Goal: Task Accomplishment & Management: Manage account settings

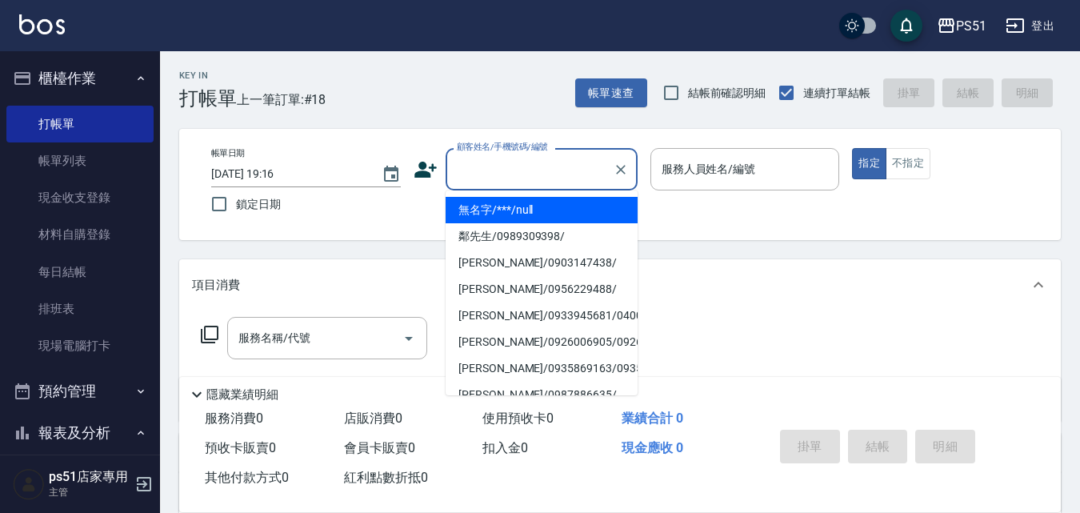
click at [498, 165] on input "顧客姓名/手機號碼/編號" at bounding box center [530, 169] width 154 height 28
click at [477, 210] on li "無名字/***/null" at bounding box center [541, 210] width 192 height 26
type input "無名字/***/null"
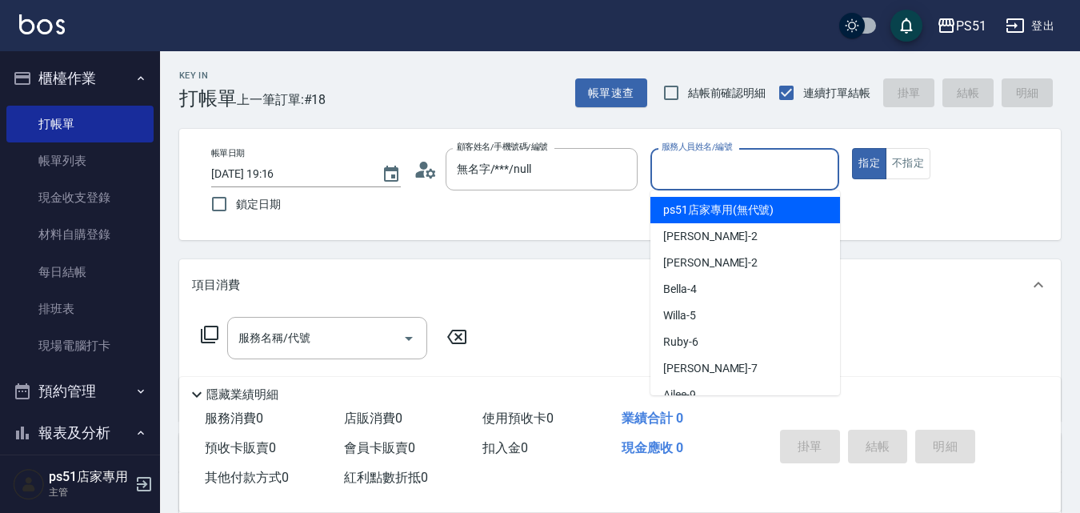
click at [713, 180] on input "服務人員姓名/編號" at bounding box center [744, 169] width 175 height 28
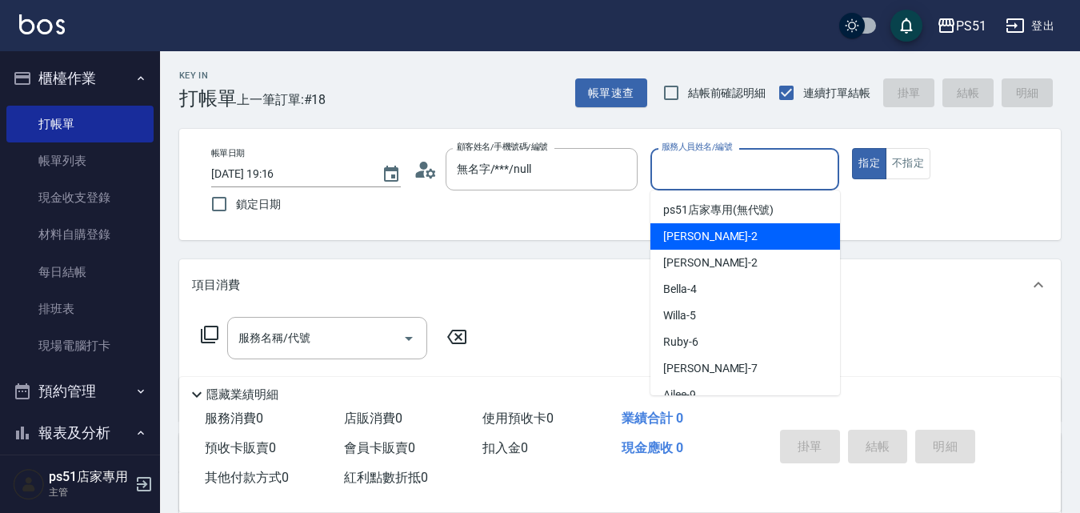
click at [705, 231] on div "[PERSON_NAME] -2" at bounding box center [745, 236] width 190 height 26
type input "[PERSON_NAME]-2"
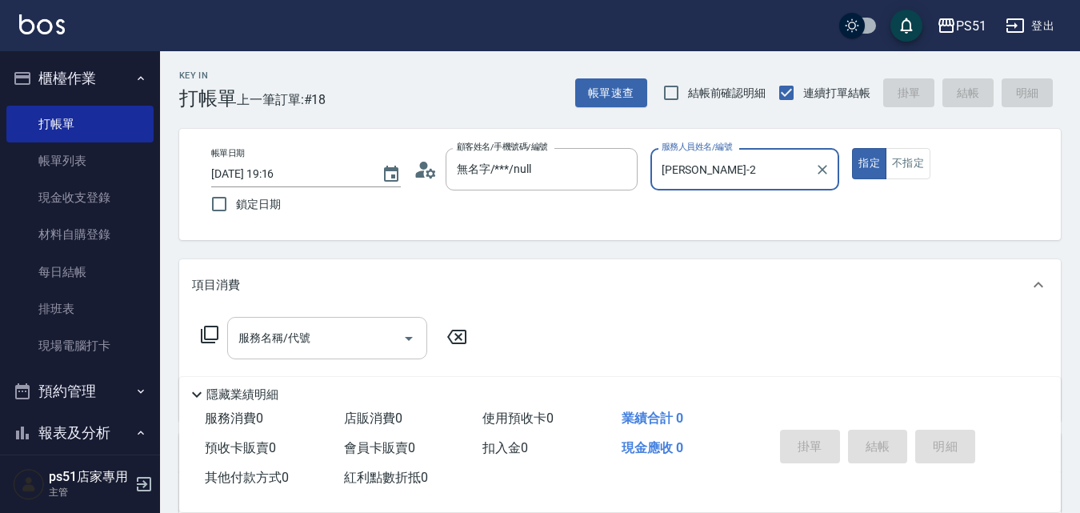
drag, startPoint x: 357, startPoint y: 333, endPoint x: 349, endPoint y: 322, distance: 12.6
click at [356, 333] on input "服務名稱/代號" at bounding box center [315, 338] width 162 height 28
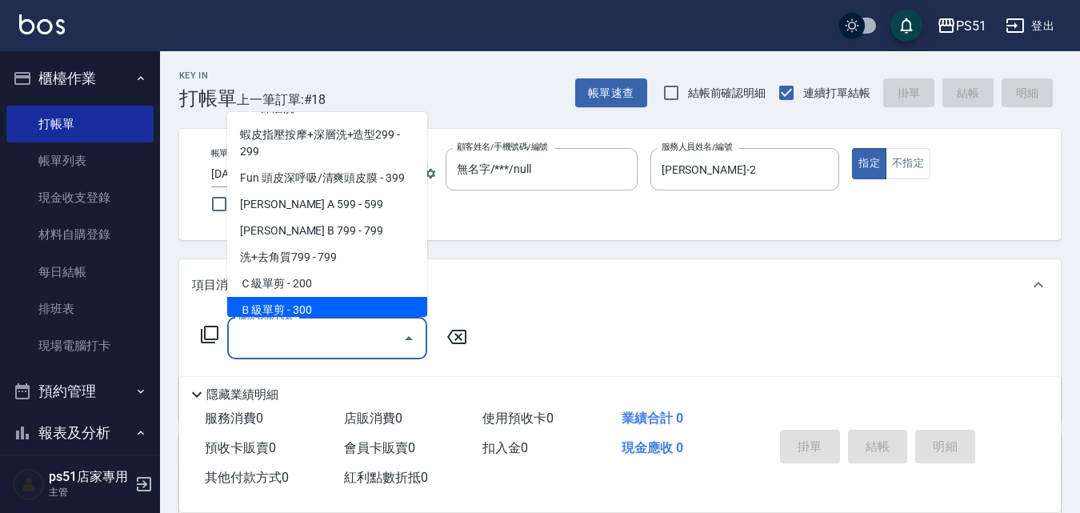
scroll to position [373, 0]
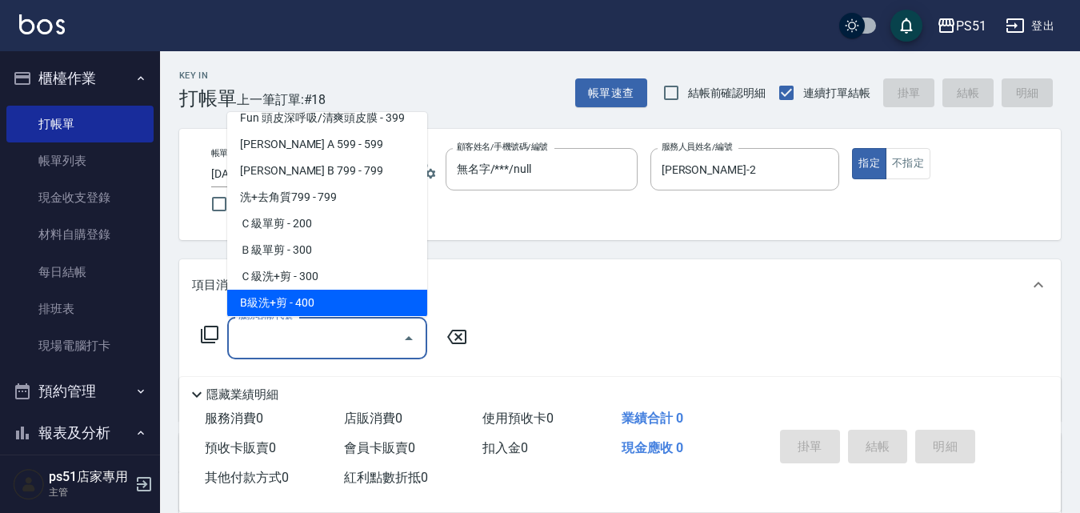
click at [339, 291] on span "B級洗+剪 - 400" at bounding box center [327, 302] width 200 height 26
type input "B級洗+剪(204)"
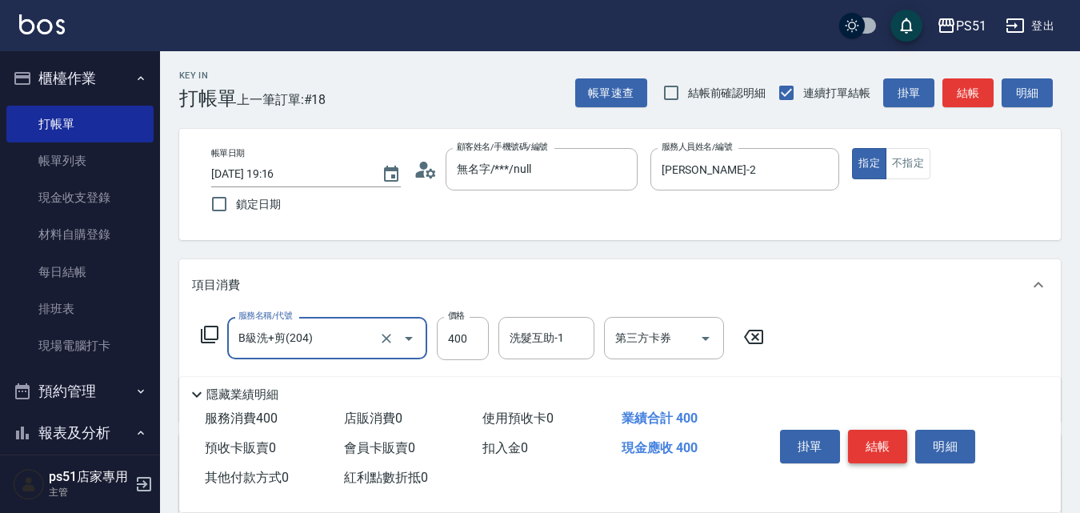
click at [892, 433] on button "結帳" at bounding box center [878, 446] width 60 height 34
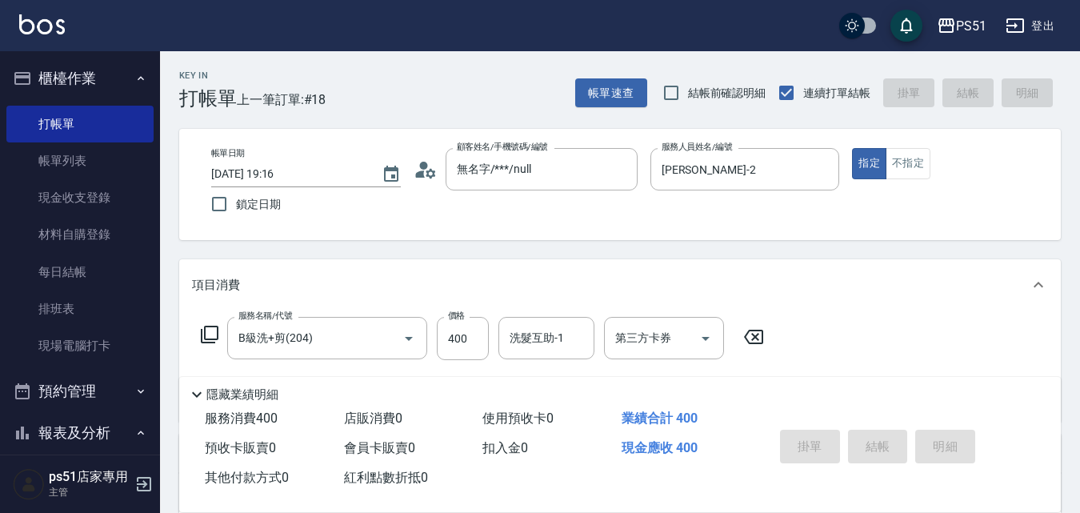
type input "[DATE] 20:00"
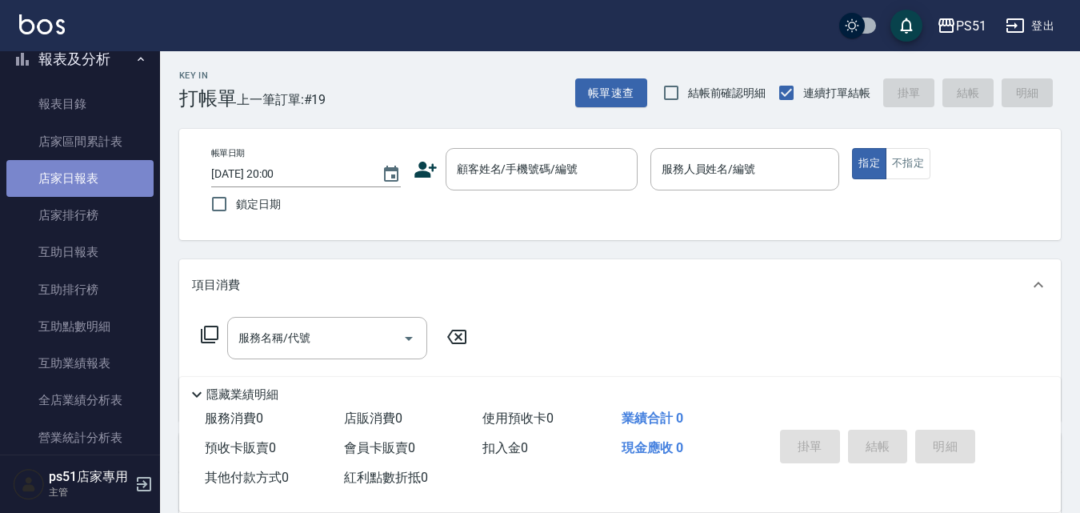
click at [85, 178] on link "店家日報表" at bounding box center [79, 178] width 147 height 37
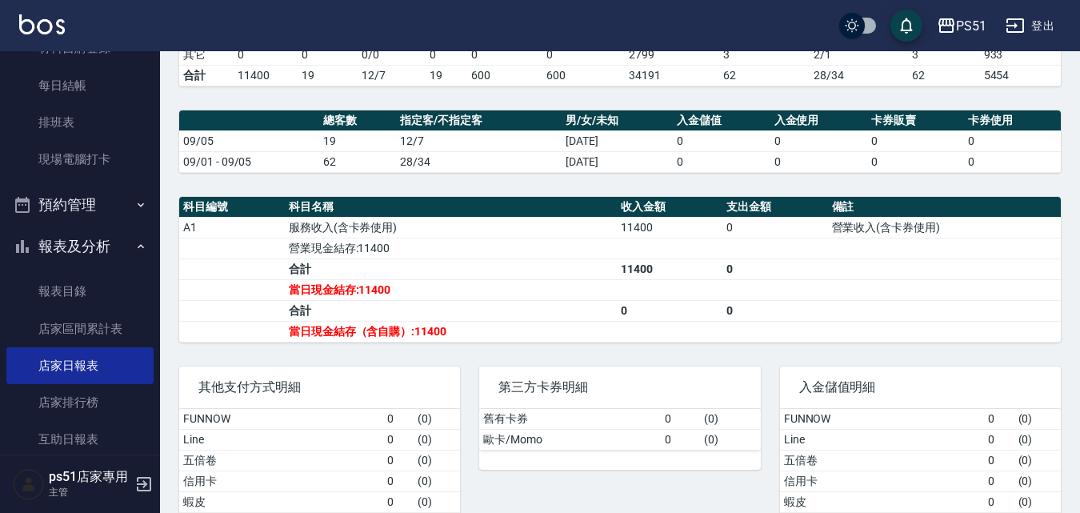
scroll to position [79, 0]
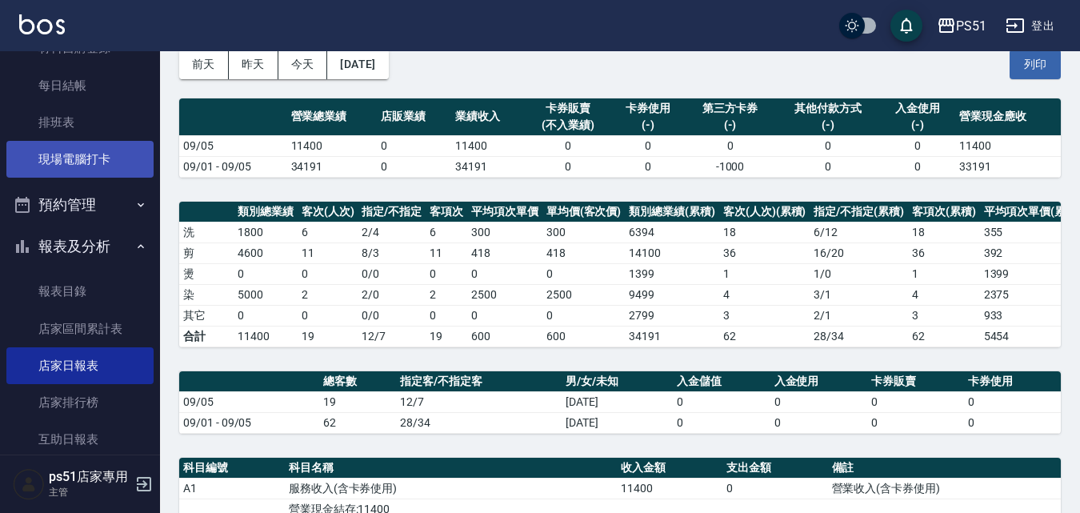
click at [62, 152] on link "現場電腦打卡" at bounding box center [79, 159] width 147 height 37
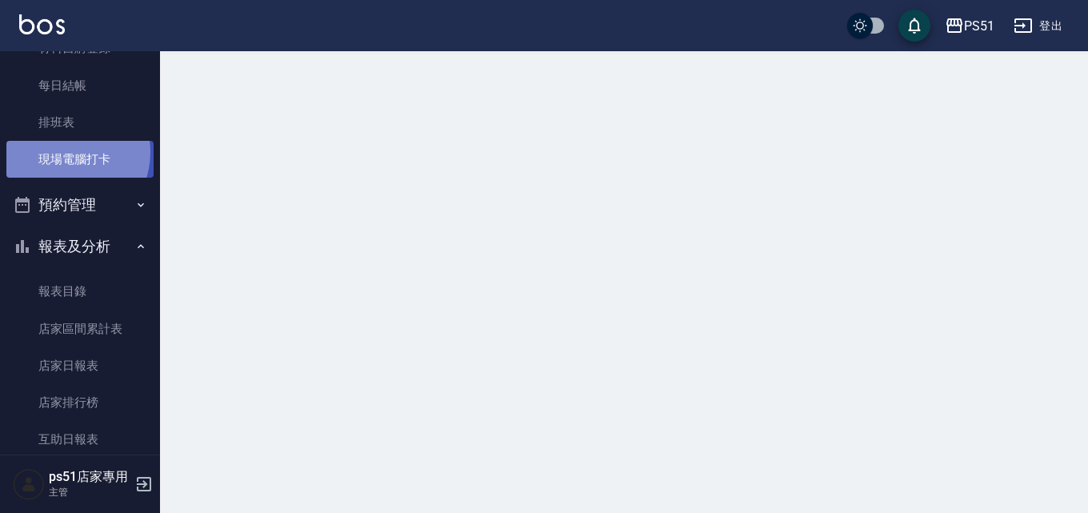
click at [62, 152] on link "現場電腦打卡" at bounding box center [79, 159] width 147 height 37
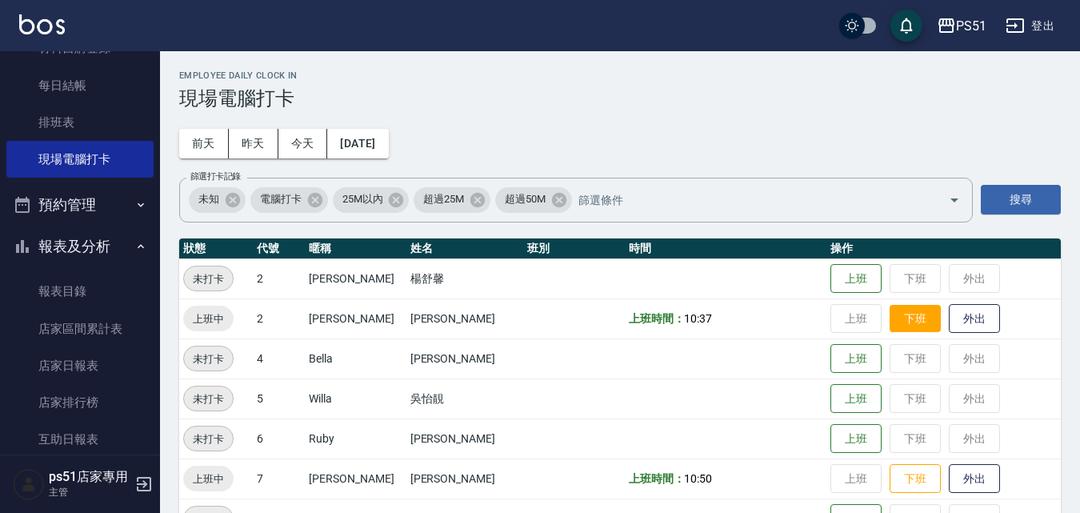
click at [911, 316] on button "下班" at bounding box center [914, 319] width 51 height 28
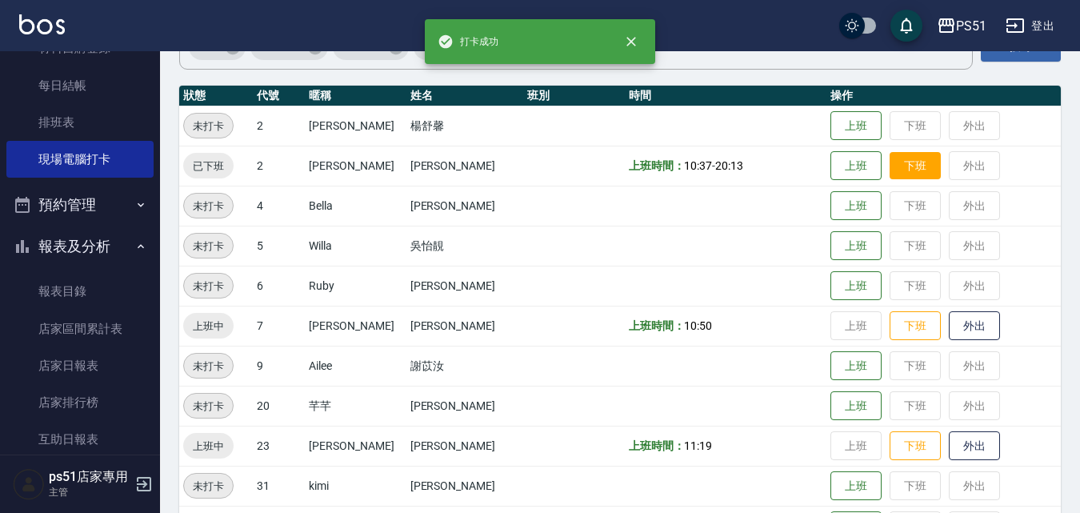
scroll to position [186, 0]
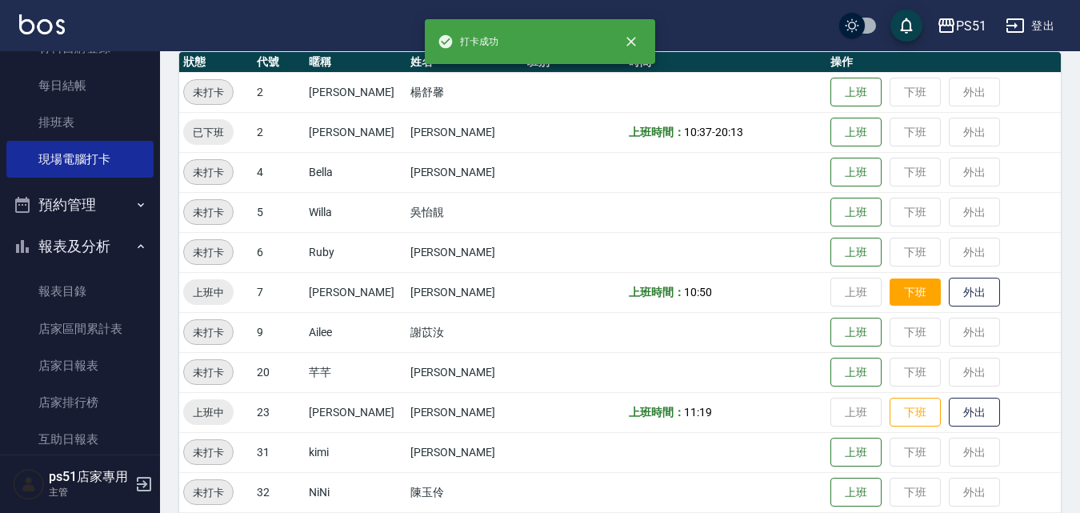
click at [897, 295] on button "下班" at bounding box center [914, 292] width 51 height 28
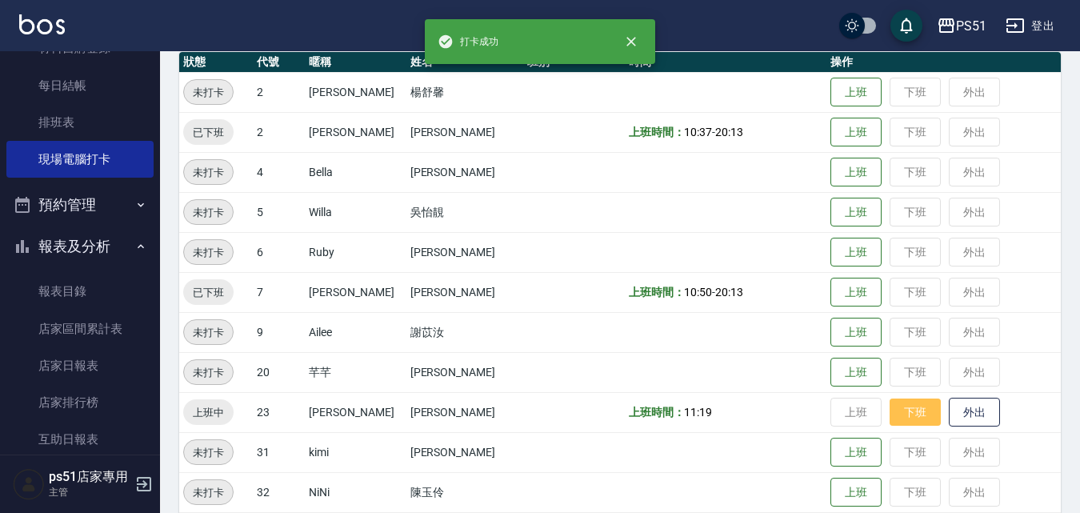
click at [904, 416] on button "下班" at bounding box center [914, 412] width 51 height 28
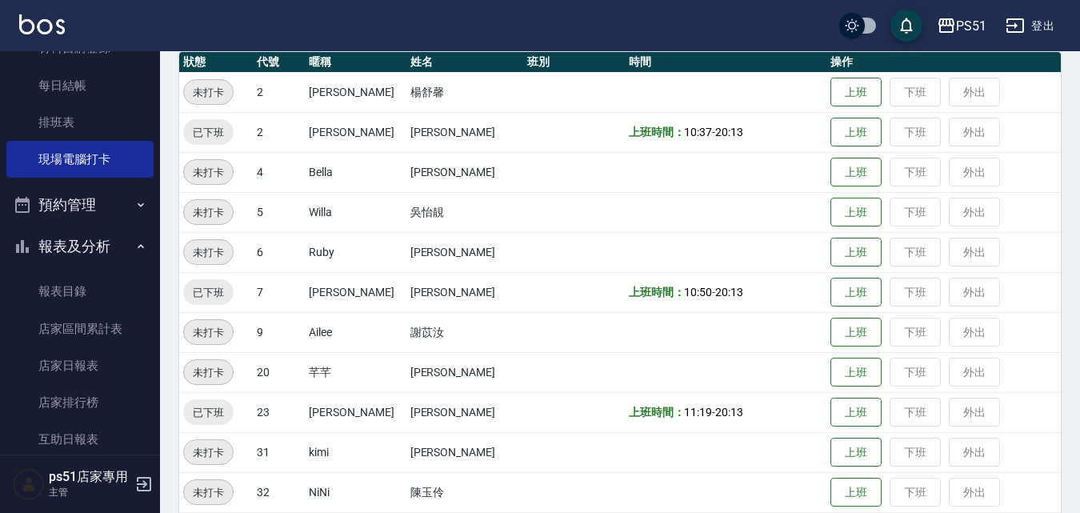
scroll to position [0, 0]
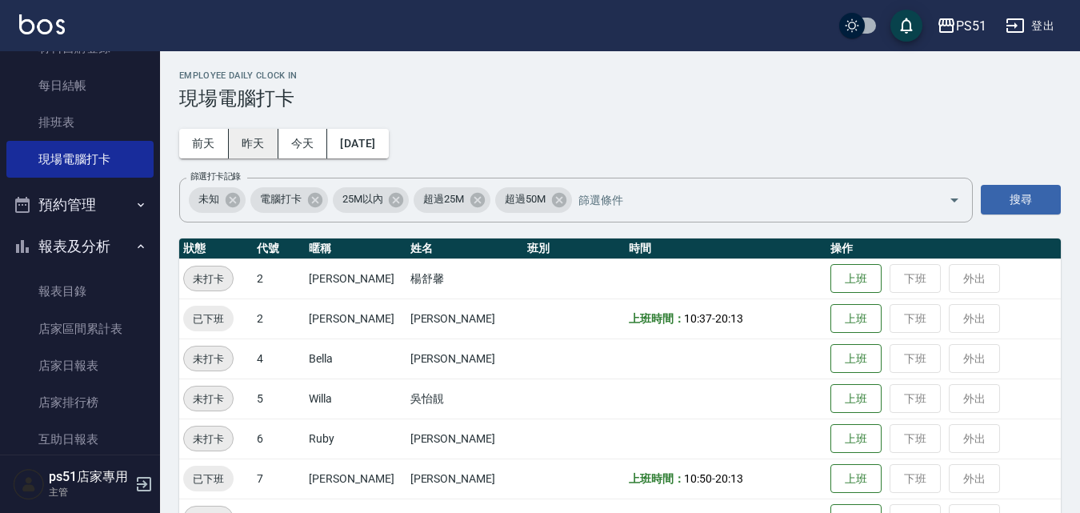
click at [262, 138] on button "昨天" at bounding box center [254, 144] width 50 height 30
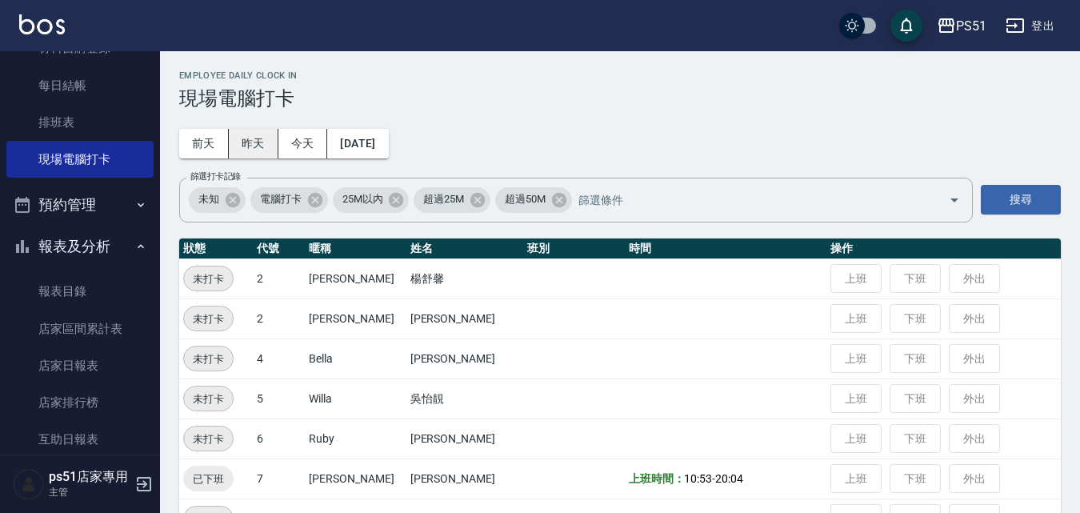
click at [258, 145] on button "昨天" at bounding box center [254, 144] width 50 height 30
click at [321, 144] on button "今天" at bounding box center [303, 144] width 50 height 30
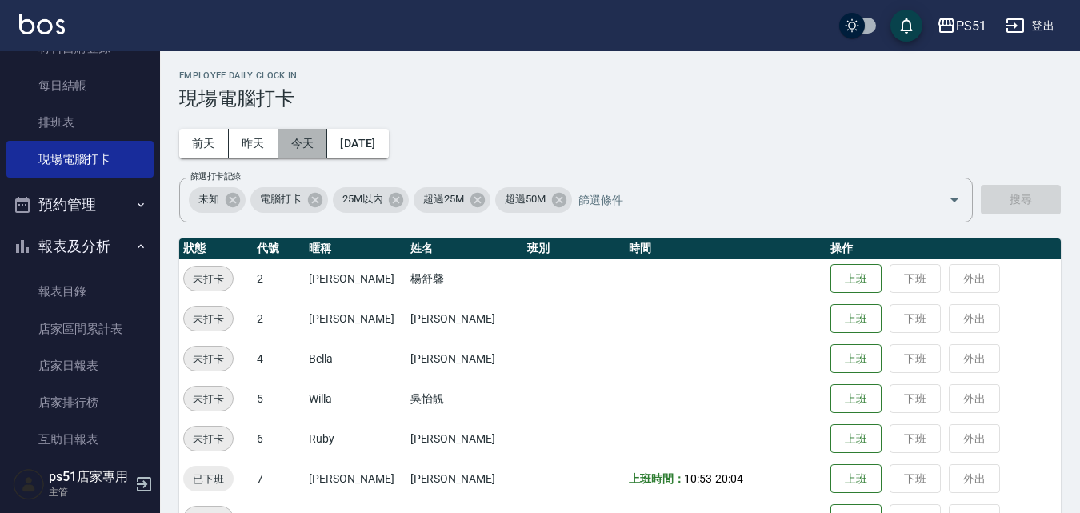
click at [321, 144] on button "今天" at bounding box center [303, 144] width 50 height 30
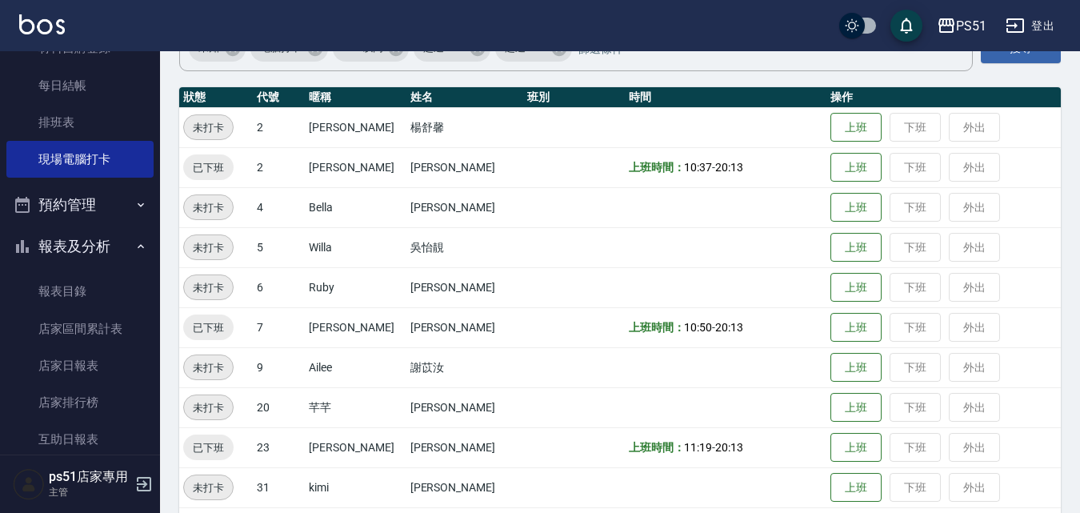
scroll to position [186, 0]
